Goal: Task Accomplishment & Management: Use online tool/utility

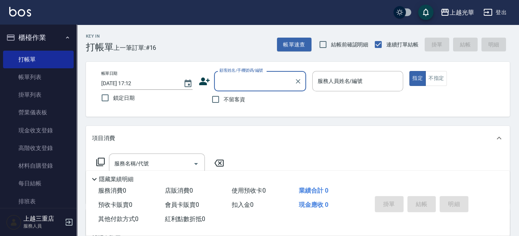
click at [239, 103] on span "不留客資" at bounding box center [234, 100] width 21 height 8
click at [224, 103] on input "不留客資" at bounding box center [216, 99] width 16 height 16
checkbox input "true"
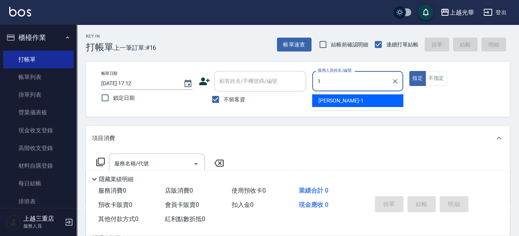
type input "1"
type button "true"
type input "小[PERSON_NAME]-1"
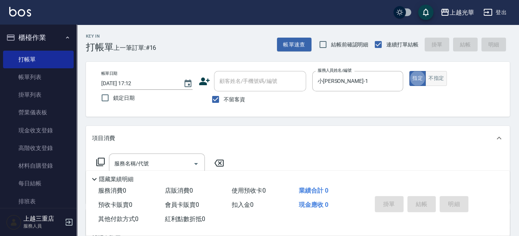
click at [437, 79] on button "不指定" at bounding box center [436, 78] width 21 height 15
click at [134, 158] on input "服務名稱/代號" at bounding box center [151, 163] width 78 height 13
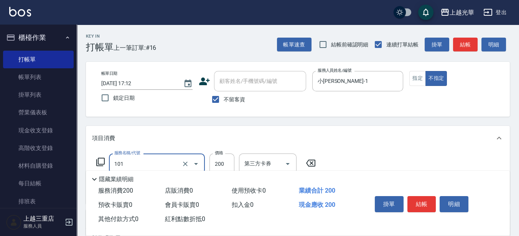
type input "不指定洗髮(101)"
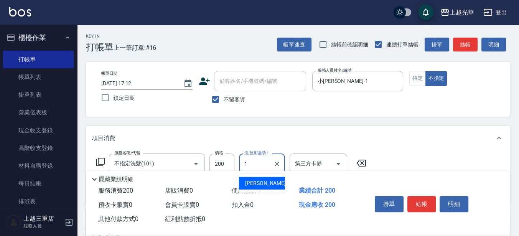
type input "小[PERSON_NAME]-1"
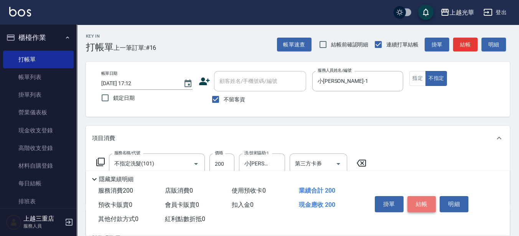
click at [416, 199] on button "結帳" at bounding box center [422, 204] width 29 height 16
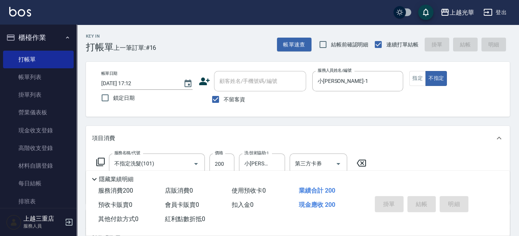
type input "[DATE] 17:50"
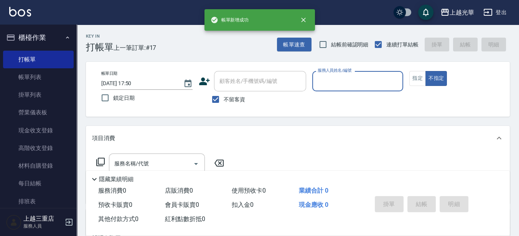
type input "1"
type button "false"
type input "小[PERSON_NAME]-1"
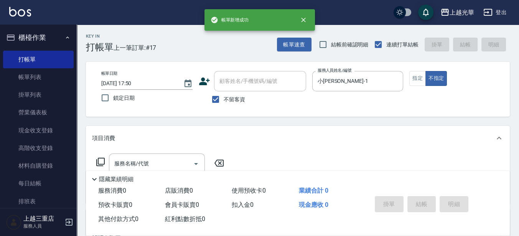
click at [99, 160] on icon at bounding box center [100, 161] width 9 height 9
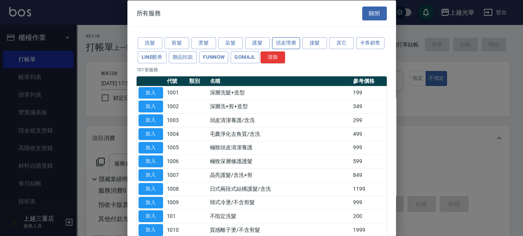
click at [284, 44] on button "頭皮理療" at bounding box center [286, 43] width 28 height 12
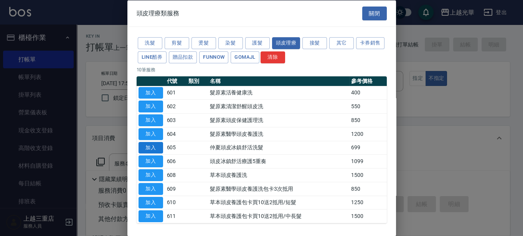
click at [154, 147] on button "加入" at bounding box center [151, 148] width 25 height 12
type input "[PERSON_NAME]頭皮冰鎮舒活洗髮(605)"
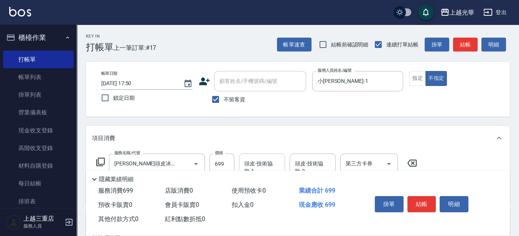
click at [248, 157] on div "頭皮-技術協助-1 頭皮-技術協助-1" at bounding box center [262, 164] width 46 height 20
type input "[PERSON_NAME]-18"
click at [415, 200] on button "結帳" at bounding box center [422, 204] width 29 height 16
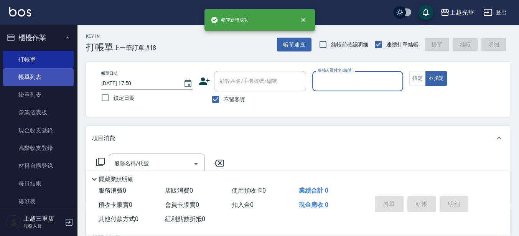
click at [41, 80] on link "帳單列表" at bounding box center [38, 77] width 71 height 18
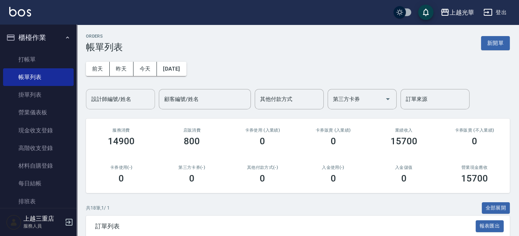
click at [131, 102] on input "設計師編號/姓名" at bounding box center [120, 98] width 62 height 13
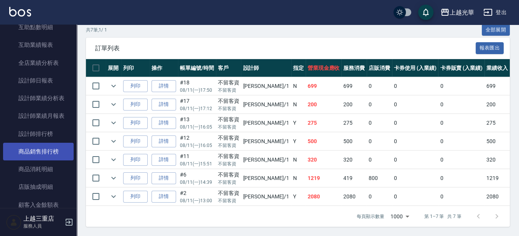
scroll to position [336, 0]
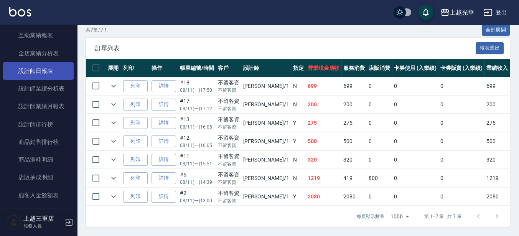
type input "小[PERSON_NAME]-1"
click at [54, 73] on link "設計師日報表" at bounding box center [38, 71] width 71 height 18
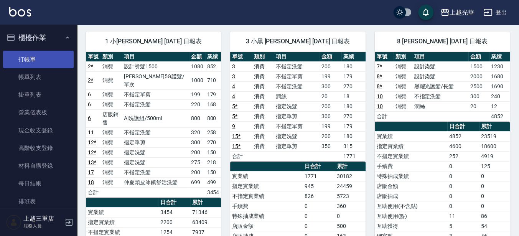
scroll to position [48, 0]
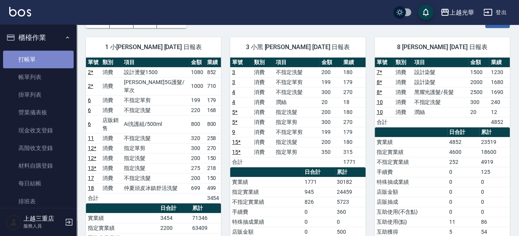
click at [48, 53] on link "打帳單" at bounding box center [38, 60] width 71 height 18
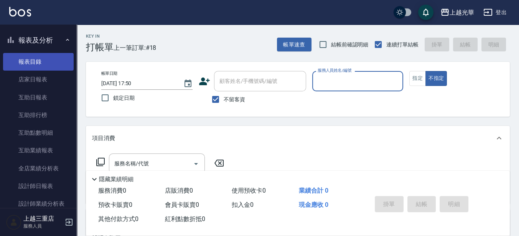
scroll to position [240, 0]
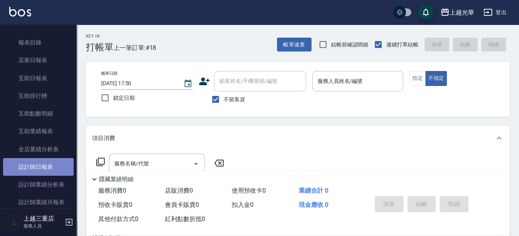
click at [48, 163] on link "設計師日報表" at bounding box center [38, 167] width 71 height 18
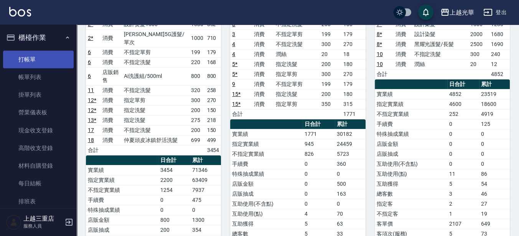
click at [41, 58] on link "打帳單" at bounding box center [38, 60] width 71 height 18
